Goal: Information Seeking & Learning: Check status

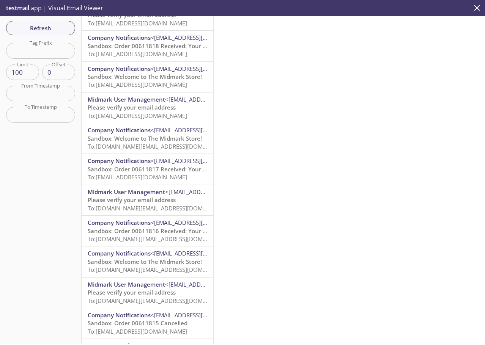
scroll to position [2631, 0]
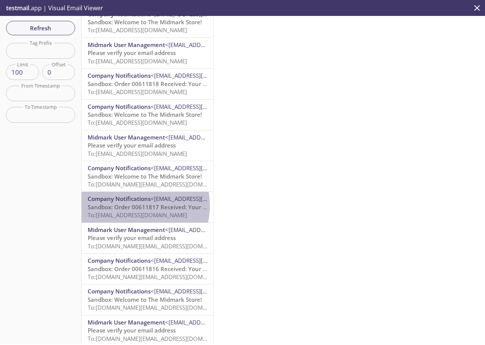
drag, startPoint x: 135, startPoint y: 206, endPoint x: 142, endPoint y: 204, distance: 7.0
click at [135, 206] on span "Sandbox: Order 00611817 Received: Your order is being processed!" at bounding box center [179, 207] width 182 height 8
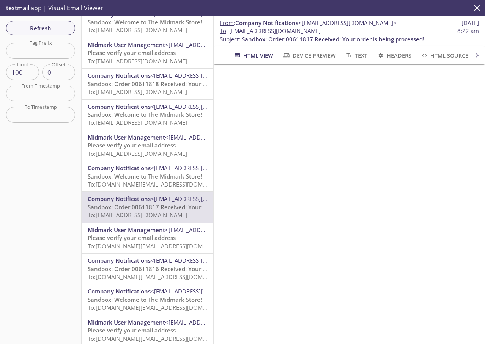
drag, startPoint x: 351, startPoint y: 30, endPoint x: 230, endPoint y: 33, distance: 121.1
click at [230, 33] on span "To : [EMAIL_ADDRESS][DOMAIN_NAME] 8:22 am" at bounding box center [349, 31] width 259 height 8
copy span "[EMAIL_ADDRESS][DOMAIN_NAME]"
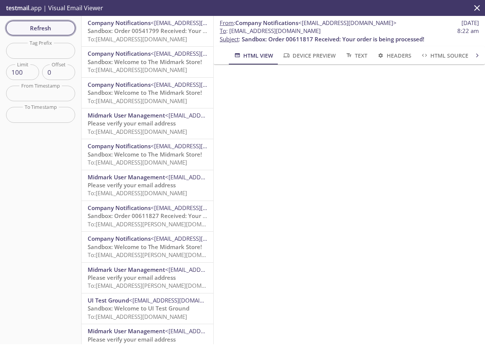
click at [57, 27] on span "Refresh" at bounding box center [40, 28] width 57 height 10
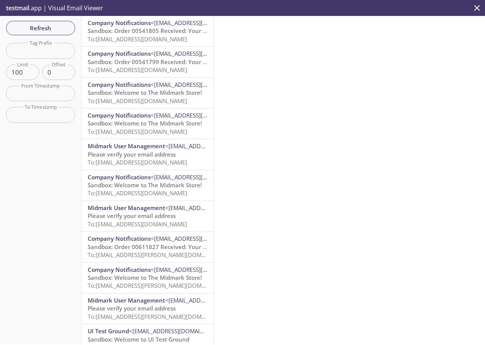
click at [137, 39] on span "To: [EMAIL_ADDRESS][DOMAIN_NAME]" at bounding box center [137, 39] width 99 height 8
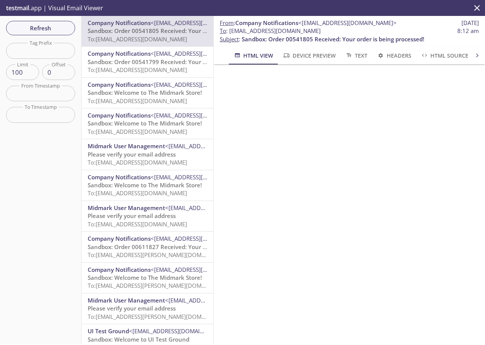
click at [124, 61] on span "Sandbox: Order 00541799 Received: Your order is being processed!" at bounding box center [179, 62] width 182 height 8
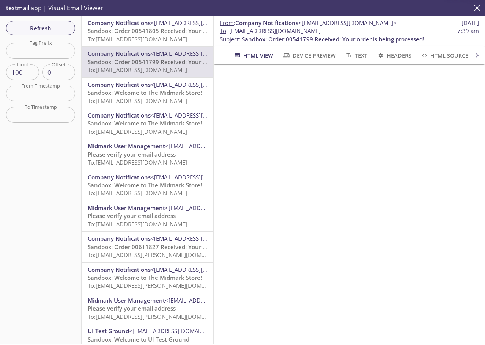
click at [126, 41] on span "To: [EMAIL_ADDRESS][DOMAIN_NAME]" at bounding box center [137, 39] width 99 height 8
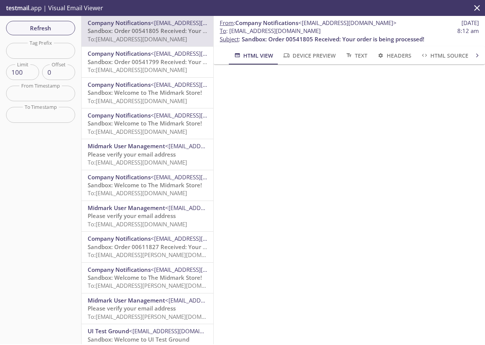
click at [123, 64] on span "Sandbox: Order 00541799 Received: Your order is being processed!" at bounding box center [179, 62] width 182 height 8
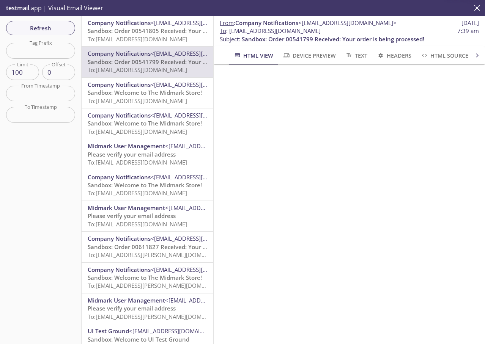
click at [124, 38] on span "To: [EMAIL_ADDRESS][DOMAIN_NAME]" at bounding box center [137, 39] width 99 height 8
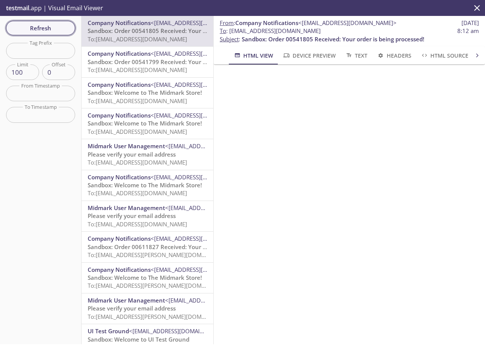
click at [47, 25] on span "Refresh" at bounding box center [40, 28] width 57 height 10
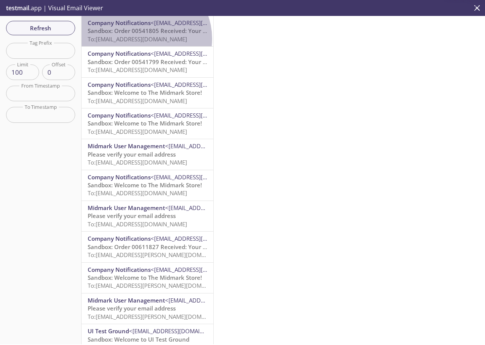
click at [144, 39] on span "To: [EMAIL_ADDRESS][DOMAIN_NAME]" at bounding box center [137, 39] width 99 height 8
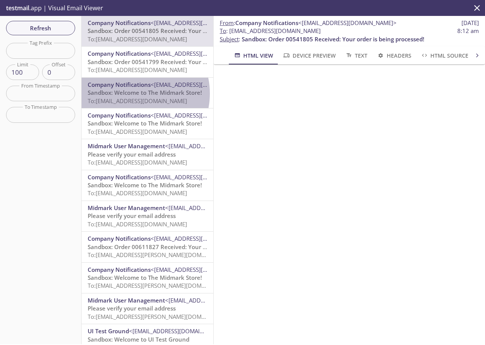
click at [131, 94] on span "Sandbox: Welcome to The Midmark Store!" at bounding box center [145, 93] width 114 height 8
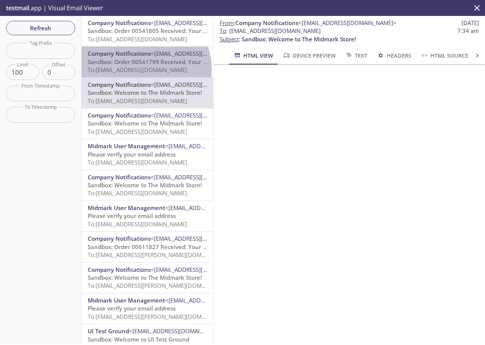
click at [142, 69] on span "To: [EMAIL_ADDRESS][DOMAIN_NAME]" at bounding box center [137, 70] width 99 height 8
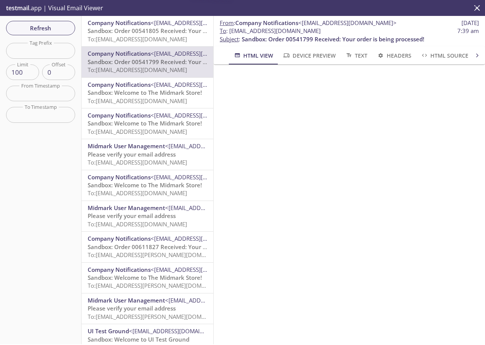
click at [126, 124] on span "Sandbox: Welcome to The Midmark Store!" at bounding box center [145, 124] width 114 height 8
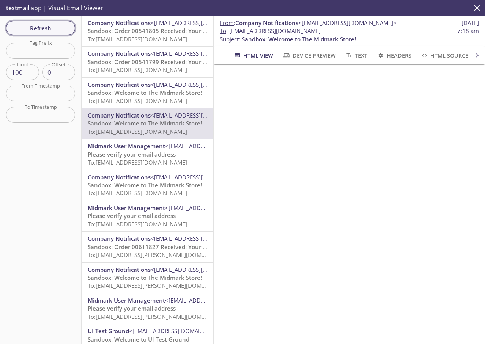
click at [41, 27] on span "Refresh" at bounding box center [40, 28] width 57 height 10
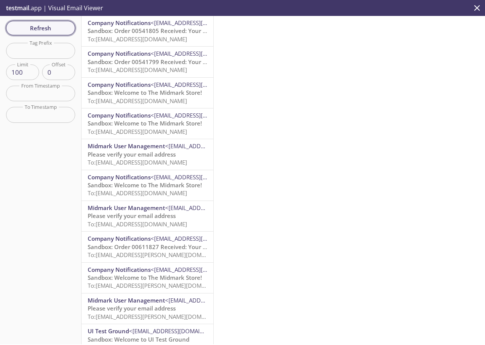
click at [49, 26] on span "Refresh" at bounding box center [40, 28] width 57 height 10
click at [55, 29] on span "Refresh" at bounding box center [40, 28] width 57 height 10
click at [35, 26] on span "Refresh" at bounding box center [40, 28] width 57 height 10
click at [40, 33] on span "Refresh" at bounding box center [40, 28] width 57 height 10
click at [46, 29] on span "Refresh" at bounding box center [40, 28] width 57 height 10
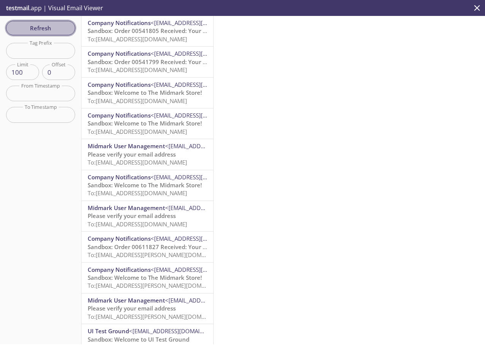
click at [46, 29] on span "Refresh" at bounding box center [40, 28] width 57 height 10
click at [46, 28] on span "Refresh" at bounding box center [40, 28] width 57 height 10
click at [41, 26] on span "Refresh" at bounding box center [40, 28] width 57 height 10
click at [42, 26] on span "Refresh" at bounding box center [40, 28] width 57 height 10
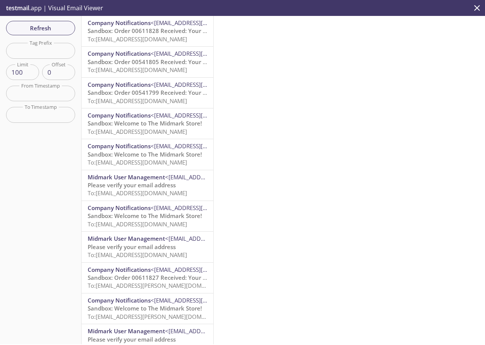
click at [134, 33] on span "Sandbox: Order 00611828 Received: Your order is being processed!" at bounding box center [179, 31] width 182 height 8
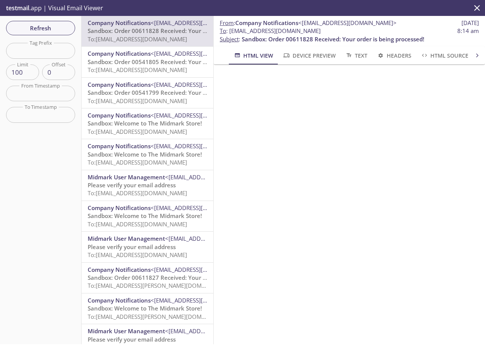
drag, startPoint x: 351, startPoint y: 31, endPoint x: 230, endPoint y: 33, distance: 121.4
click at [230, 33] on span "To : [EMAIL_ADDRESS][DOMAIN_NAME] 8:14 am" at bounding box center [349, 31] width 259 height 8
copy span "[EMAIL_ADDRESS][DOMAIN_NAME]"
click at [53, 25] on span "Refresh" at bounding box center [40, 28] width 57 height 10
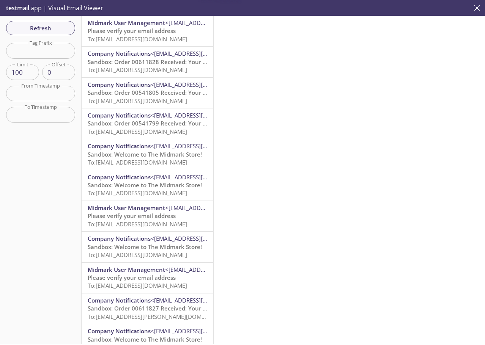
click at [145, 42] on span "To: [EMAIL_ADDRESS][DOMAIN_NAME]" at bounding box center [137, 39] width 99 height 8
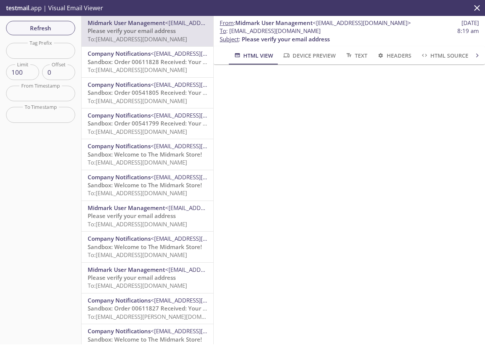
drag, startPoint x: 355, startPoint y: 32, endPoint x: 230, endPoint y: 34, distance: 124.8
click at [230, 34] on span "To : [EMAIL_ADDRESS][DOMAIN_NAME]" at bounding box center [270, 31] width 101 height 8
copy span "[EMAIL_ADDRESS][DOMAIN_NAME]"
click at [44, 23] on span "Refresh" at bounding box center [40, 28] width 57 height 10
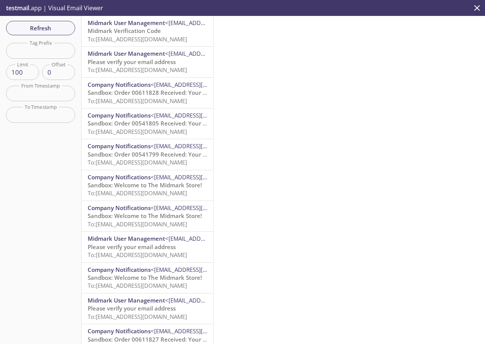
click at [131, 42] on span "To: [EMAIL_ADDRESS][DOMAIN_NAME]" at bounding box center [137, 39] width 99 height 8
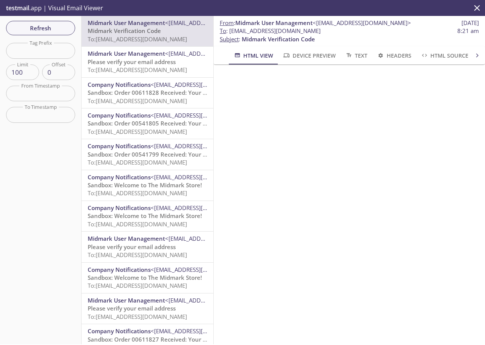
drag, startPoint x: 356, startPoint y: 32, endPoint x: 229, endPoint y: 29, distance: 127.1
click at [229, 29] on span "To : [EMAIL_ADDRESS][DOMAIN_NAME]" at bounding box center [270, 31] width 101 height 8
copy span "[EMAIL_ADDRESS][DOMAIN_NAME]"
click at [365, 31] on span "To : [EMAIL_ADDRESS][DOMAIN_NAME] 8:21 am" at bounding box center [349, 31] width 259 height 8
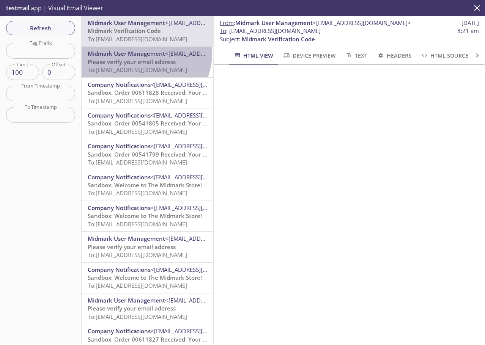
click at [140, 53] on span "Midmark User Management" at bounding box center [126, 54] width 77 height 8
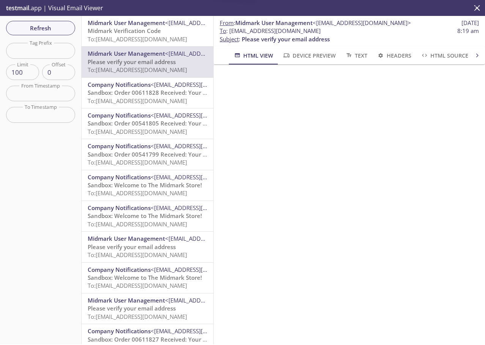
click at [134, 99] on span "To: [EMAIL_ADDRESS][DOMAIN_NAME]" at bounding box center [137, 101] width 99 height 8
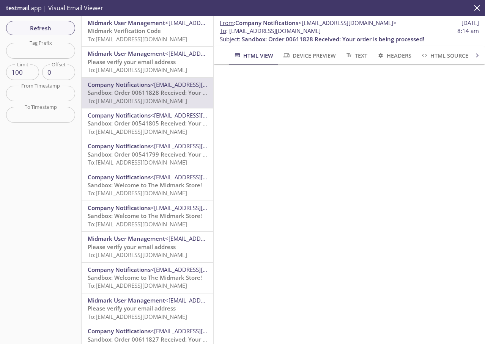
drag, startPoint x: 324, startPoint y: 33, endPoint x: 230, endPoint y: 34, distance: 93.7
click at [230, 34] on span "To : [EMAIL_ADDRESS][DOMAIN_NAME] 8:14 am" at bounding box center [349, 31] width 259 height 8
copy span "[EMAIL_ADDRESS][DOMAIN_NAME]"
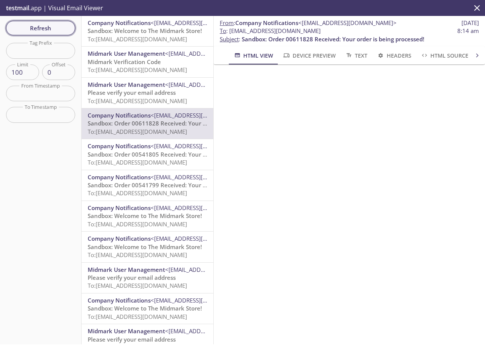
click at [43, 29] on span "Refresh" at bounding box center [40, 28] width 57 height 10
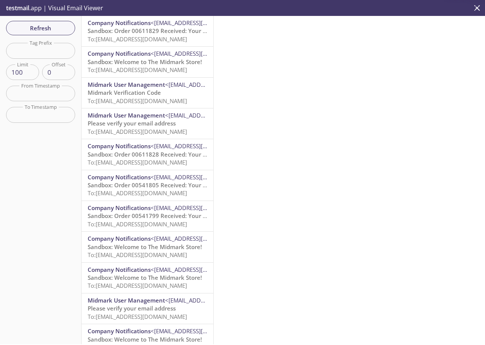
click at [123, 34] on span "Sandbox: Order 00611829 Received: Your order is being processed!" at bounding box center [179, 31] width 182 height 8
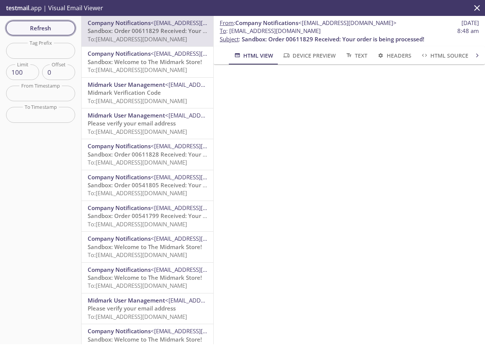
click at [38, 26] on span "Refresh" at bounding box center [40, 28] width 57 height 10
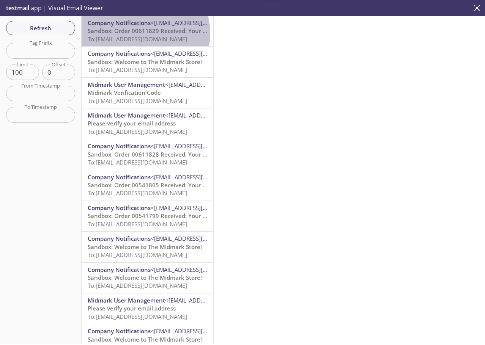
click at [142, 33] on span "Sandbox: Order 00611829 Received: Your order is being processed!" at bounding box center [179, 31] width 182 height 8
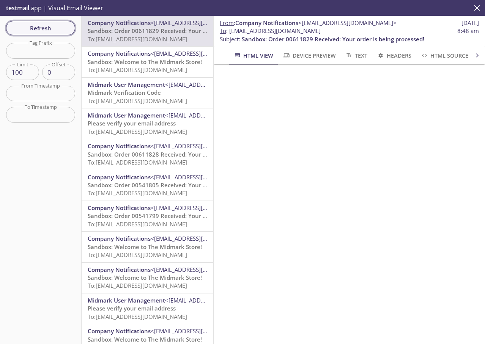
click at [36, 25] on span "Refresh" at bounding box center [40, 28] width 57 height 10
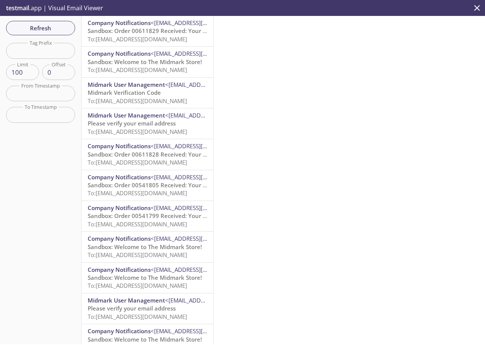
click at [134, 19] on span "Company Notifications" at bounding box center [119, 23] width 63 height 8
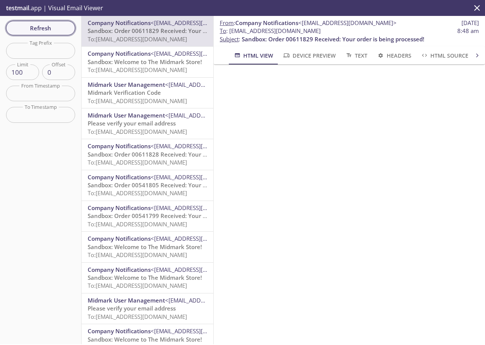
click at [29, 28] on span "Refresh" at bounding box center [40, 28] width 57 height 10
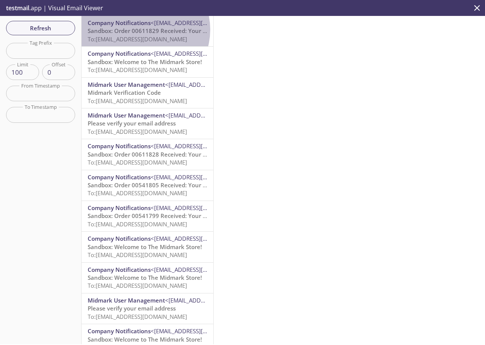
click at [142, 30] on span "Sandbox: Order 00611829 Received: Your order is being processed!" at bounding box center [179, 31] width 182 height 8
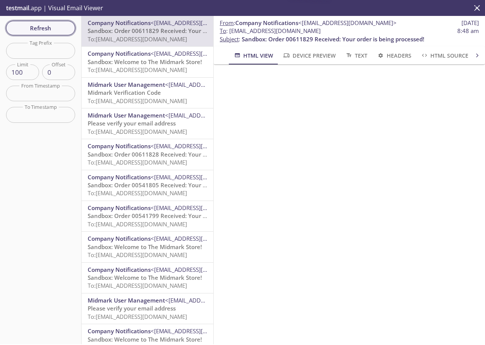
click at [50, 30] on span "Refresh" at bounding box center [40, 28] width 57 height 10
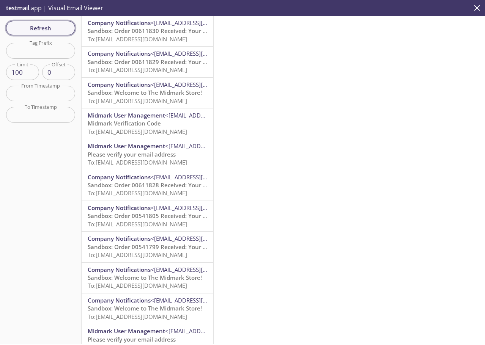
click at [50, 25] on span "Refresh" at bounding box center [40, 28] width 57 height 10
drag, startPoint x: 135, startPoint y: 34, endPoint x: 141, endPoint y: 39, distance: 8.1
click at [135, 34] on span "Sandbox: Order 00611830 Received: Your order is being processed!" at bounding box center [179, 31] width 182 height 8
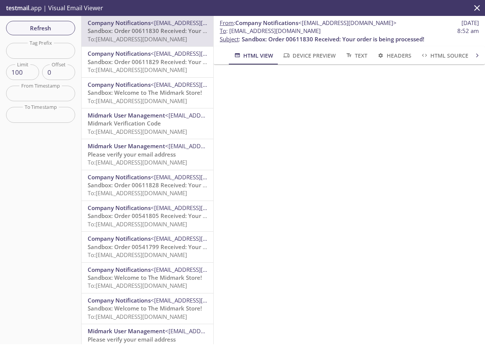
scroll to position [114, 0]
click at [132, 63] on span "Sandbox: Order 00611829 Received: Your order is being processed!" at bounding box center [179, 62] width 182 height 8
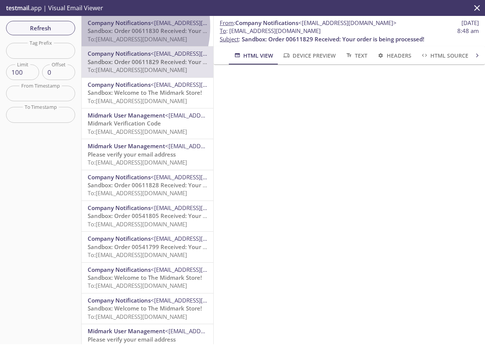
click at [115, 27] on span "Company Notifications <[EMAIL_ADDRESS][DOMAIN_NAME]>" at bounding box center [148, 23] width 120 height 8
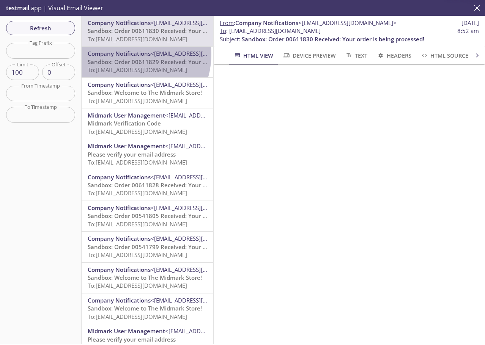
click at [124, 54] on span "Company Notifications" at bounding box center [119, 54] width 63 height 8
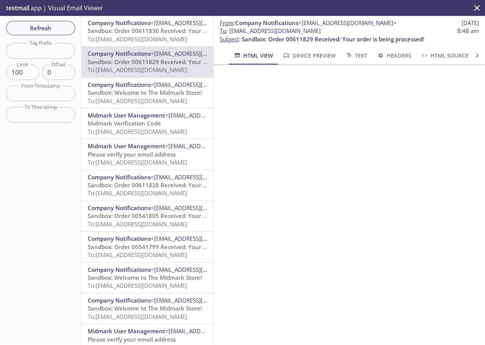
click at [120, 29] on span "Sandbox: Order 00611830 Received: Your order is being processed!" at bounding box center [179, 31] width 182 height 8
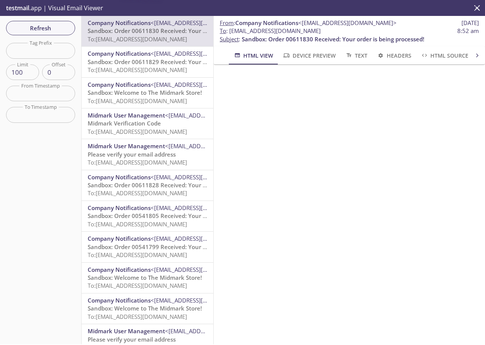
click at [134, 55] on span "Company Notifications" at bounding box center [119, 54] width 63 height 8
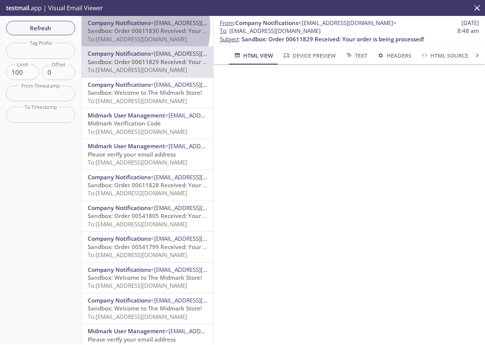
click at [122, 27] on span "Sandbox: Order 00611830 Received: Your order is being processed!" at bounding box center [179, 31] width 182 height 8
